Goal: Information Seeking & Learning: Check status

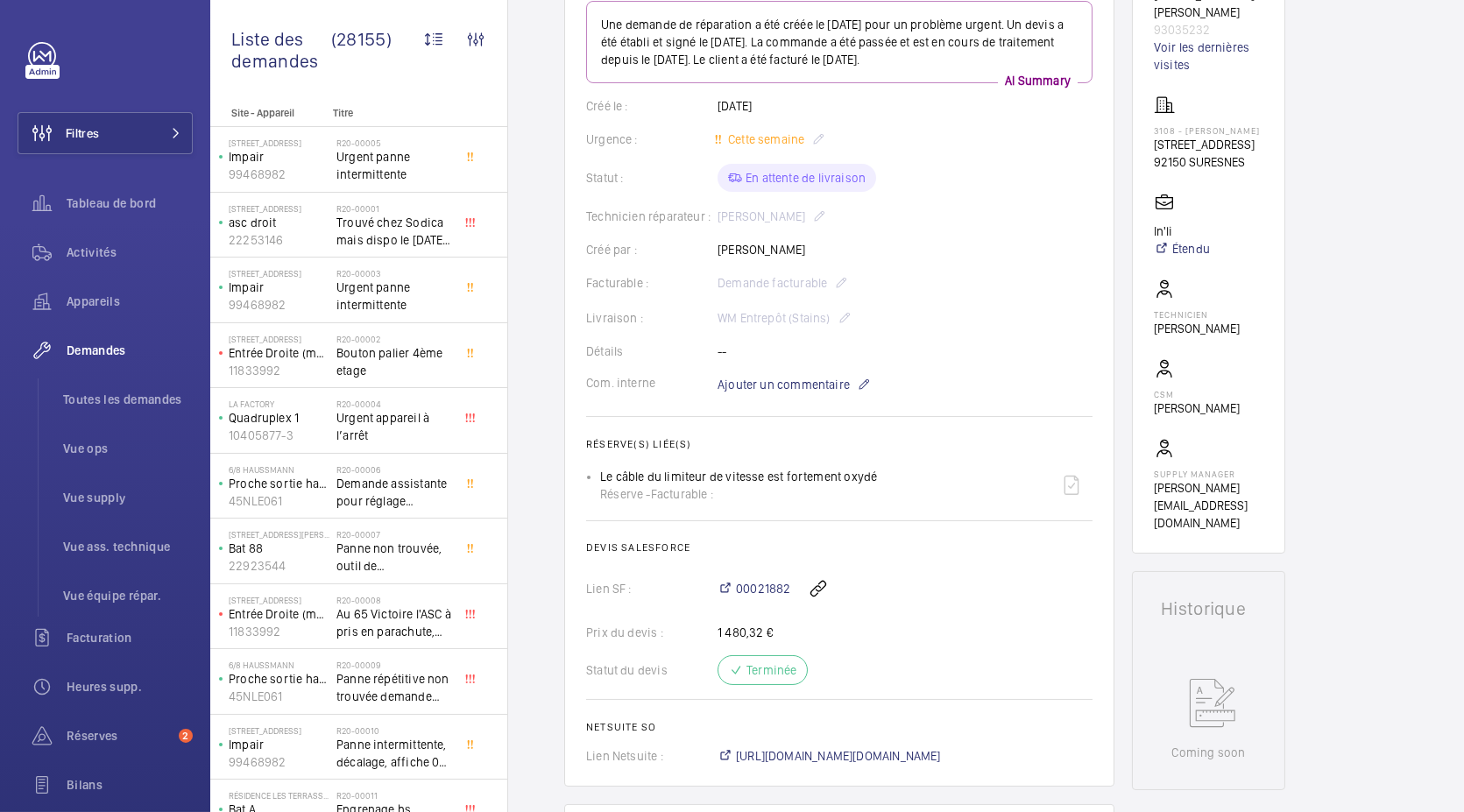
scroll to position [68, 0]
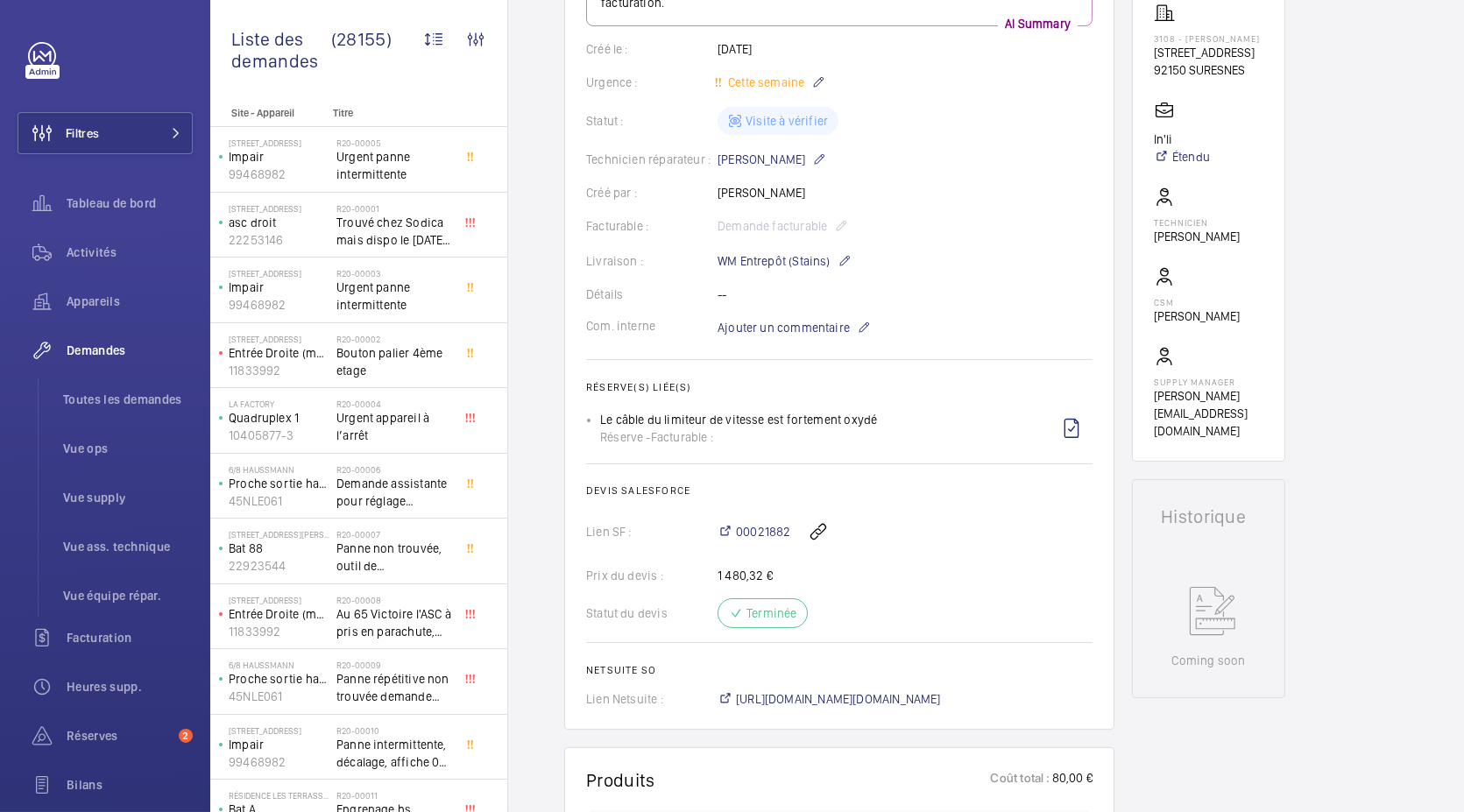
scroll to position [290, 0]
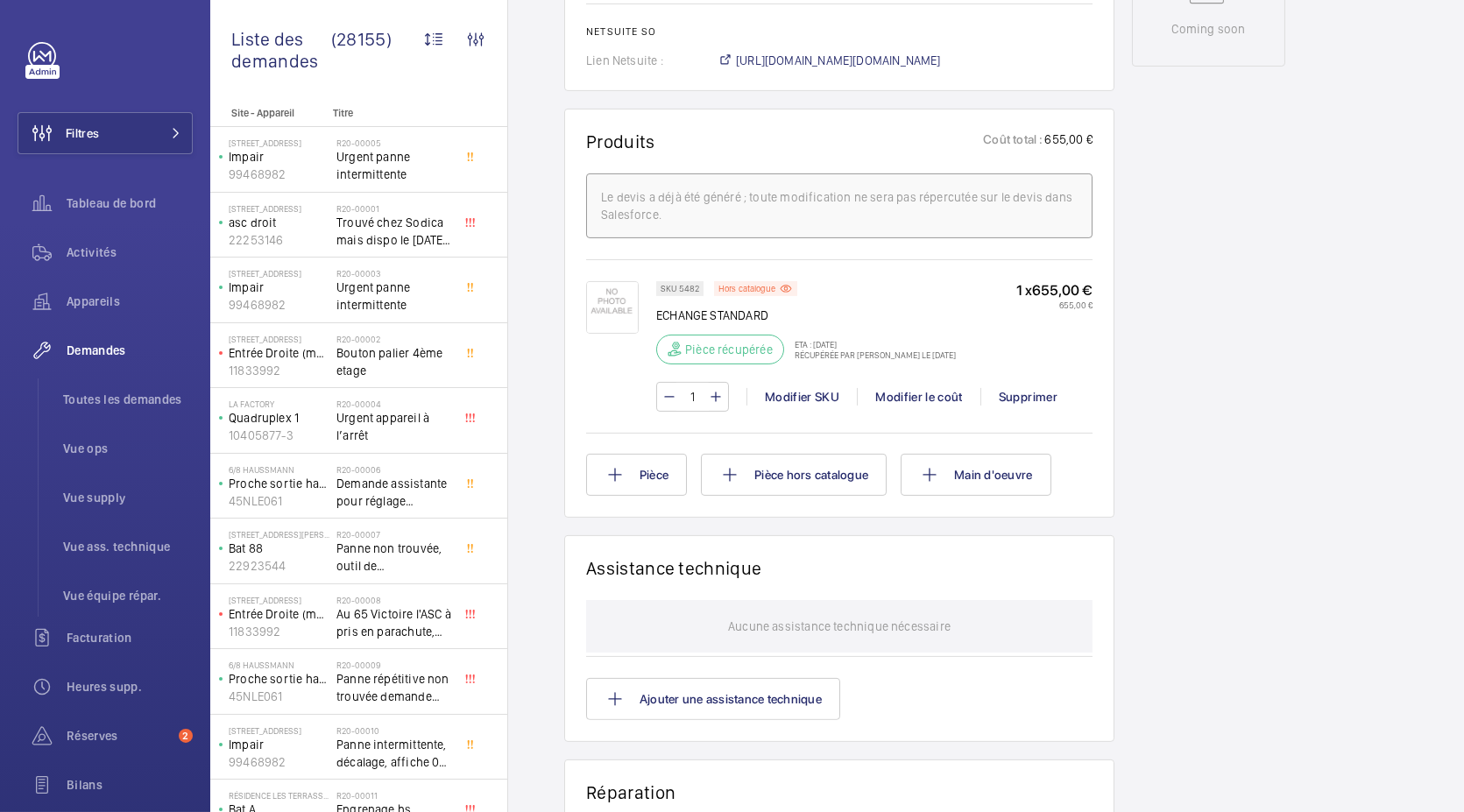
scroll to position [941, 0]
click at [859, 59] on span "[URL][DOMAIN_NAME][DOMAIN_NAME]" at bounding box center [838, 60] width 205 height 18
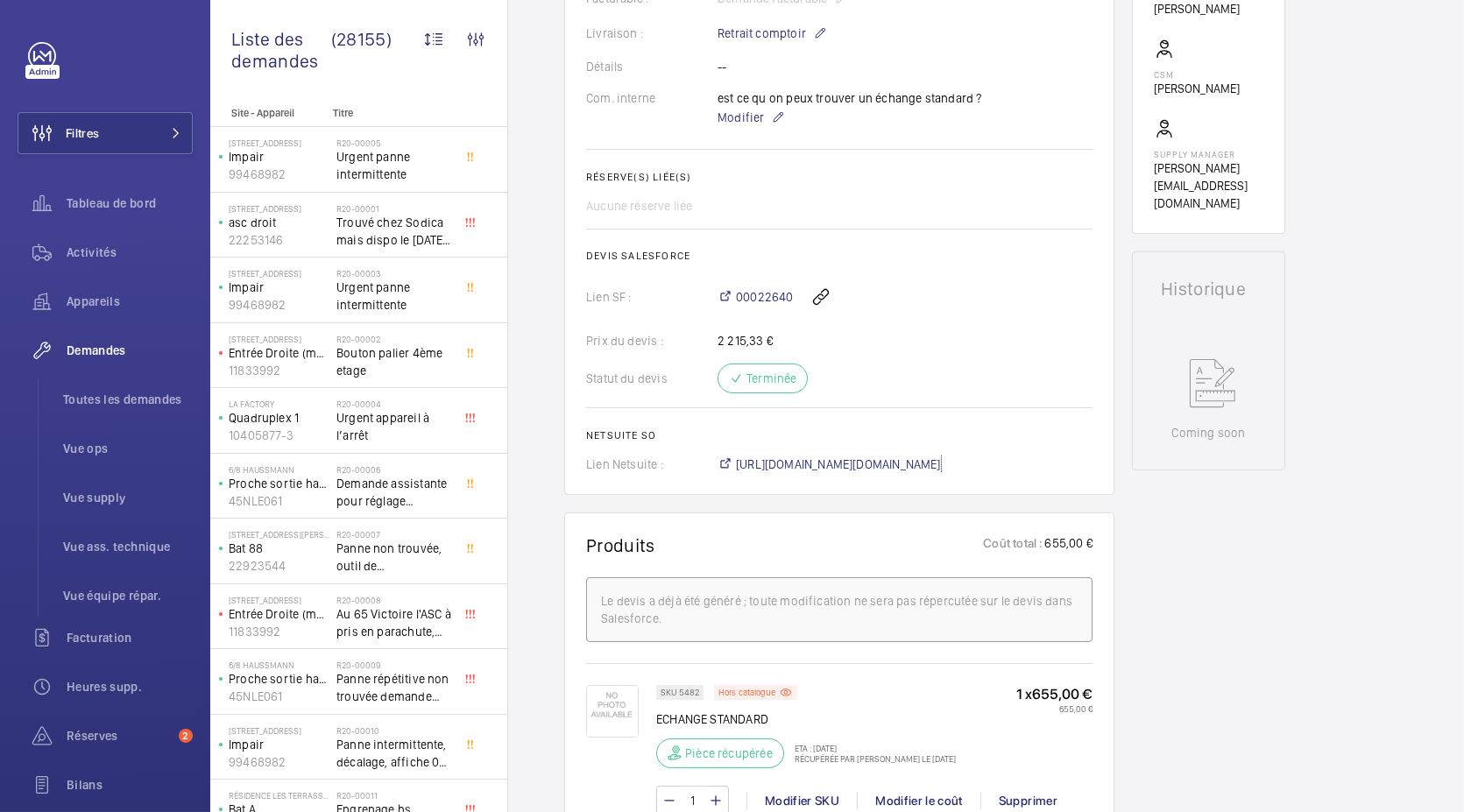
scroll to position [497, 0]
